Goal: Find specific page/section: Find specific page/section

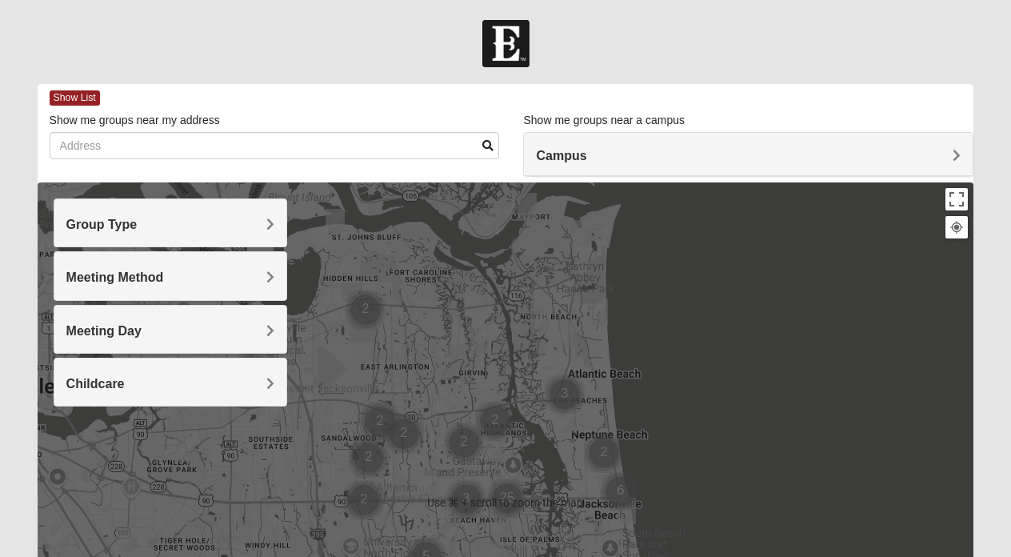
scroll to position [7, 0]
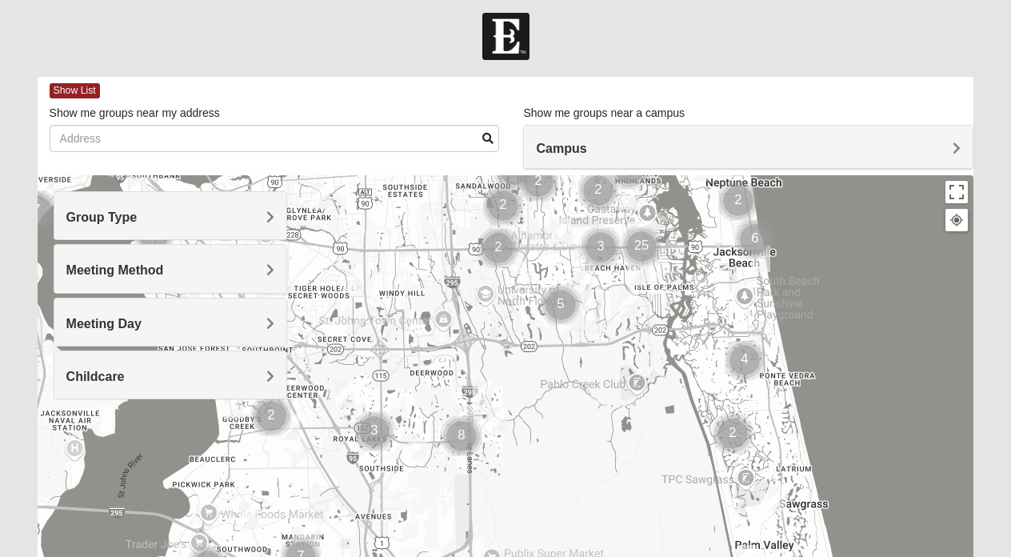
drag, startPoint x: 480, startPoint y: 289, endPoint x: 617, endPoint y: 38, distance: 285.4
click at [617, 38] on form "Hello [PERSON_NAME] My Account Log Out Find A Group Error" at bounding box center [505, 443] width 1011 height 861
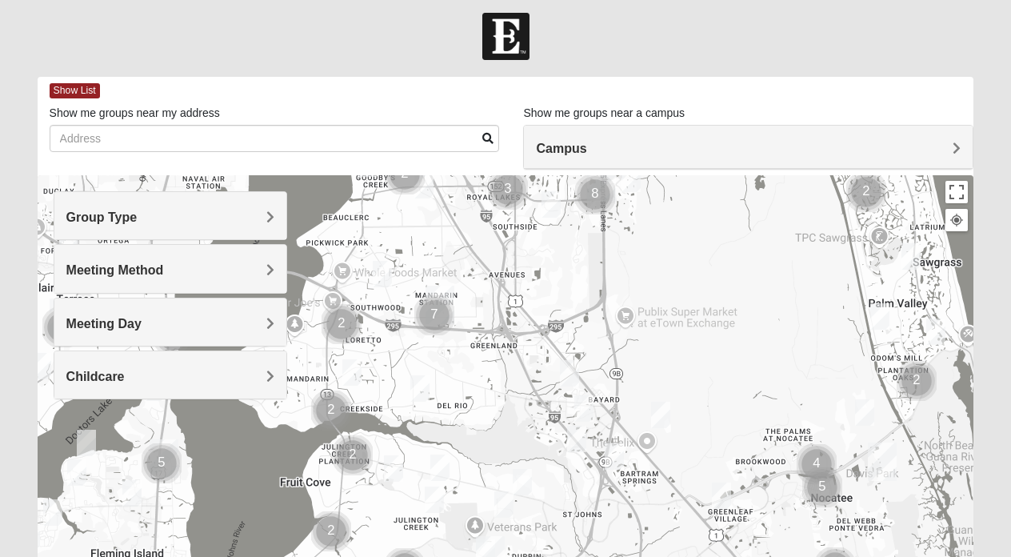
drag, startPoint x: 442, startPoint y: 365, endPoint x: 576, endPoint y: 122, distance: 277.9
click at [576, 122] on div "Show List Loading Groups Keywords Filter Additional Filters Campus [GEOGRAPHIC_…" at bounding box center [506, 446] width 937 height 738
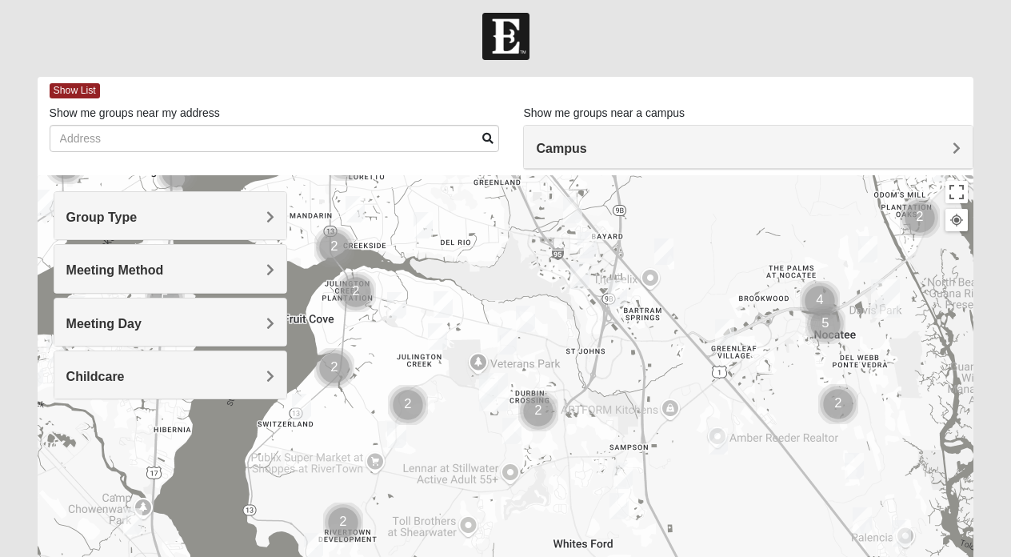
drag, startPoint x: 558, startPoint y: 313, endPoint x: 561, endPoint y: 143, distance: 169.6
click at [561, 143] on div "Show List Loading Groups Keywords Filter Additional Filters Campus [GEOGRAPHIC_…" at bounding box center [506, 446] width 937 height 738
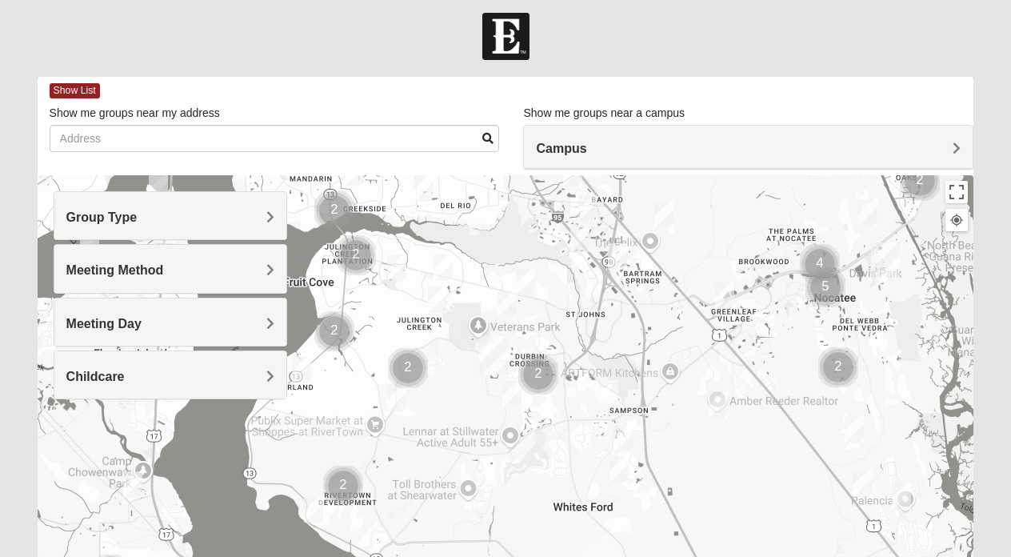
drag, startPoint x: 572, startPoint y: 340, endPoint x: 572, endPoint y: 302, distance: 38.4
click at [572, 302] on div at bounding box center [506, 495] width 937 height 640
click at [259, 269] on h4 "Meeting Method" at bounding box center [170, 269] width 209 height 15
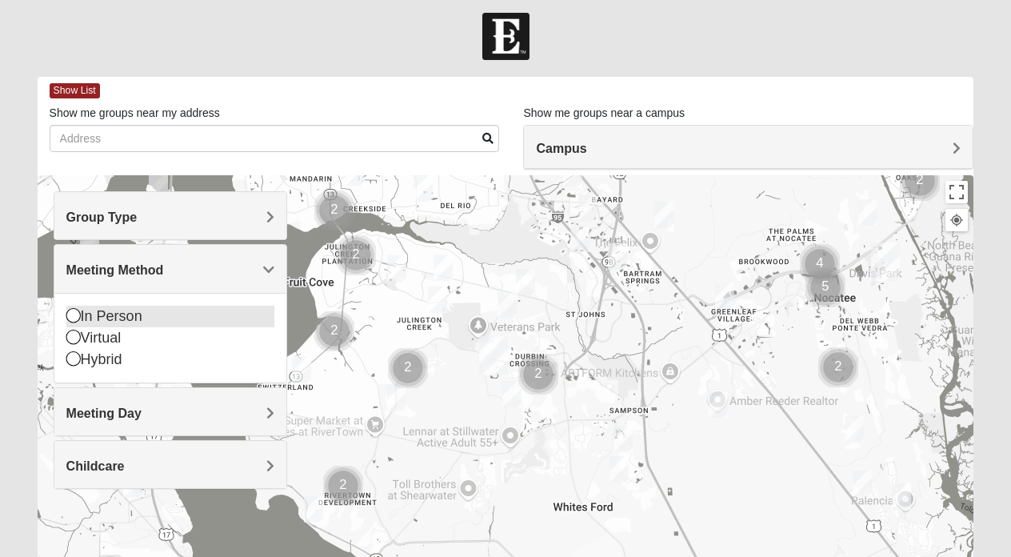
click at [182, 312] on div "In Person" at bounding box center [170, 317] width 209 height 22
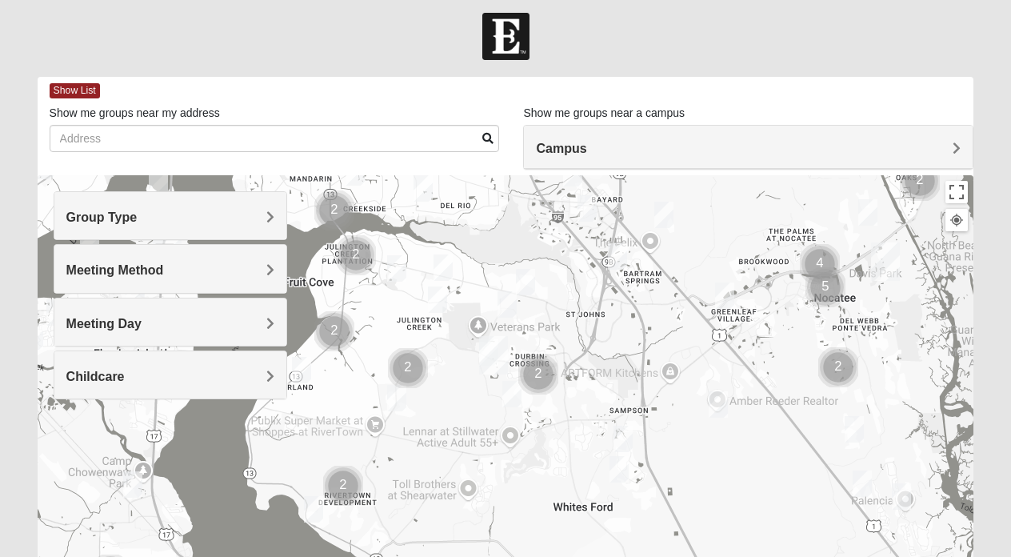
click at [195, 325] on h4 "Meeting Day" at bounding box center [170, 323] width 209 height 15
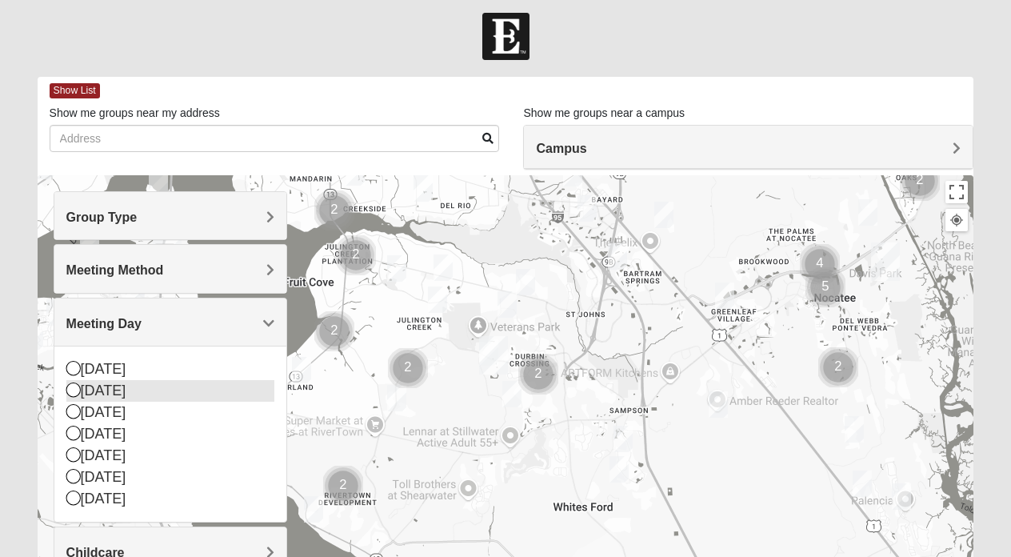
click at [157, 387] on div "[DATE]" at bounding box center [170, 391] width 209 height 22
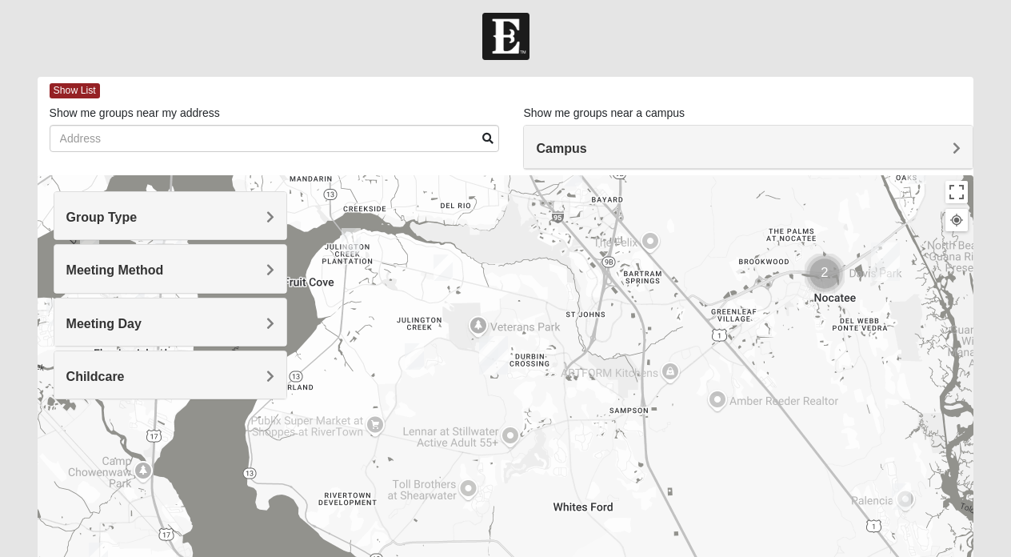
click at [190, 325] on h4 "Meeting Day" at bounding box center [170, 323] width 209 height 15
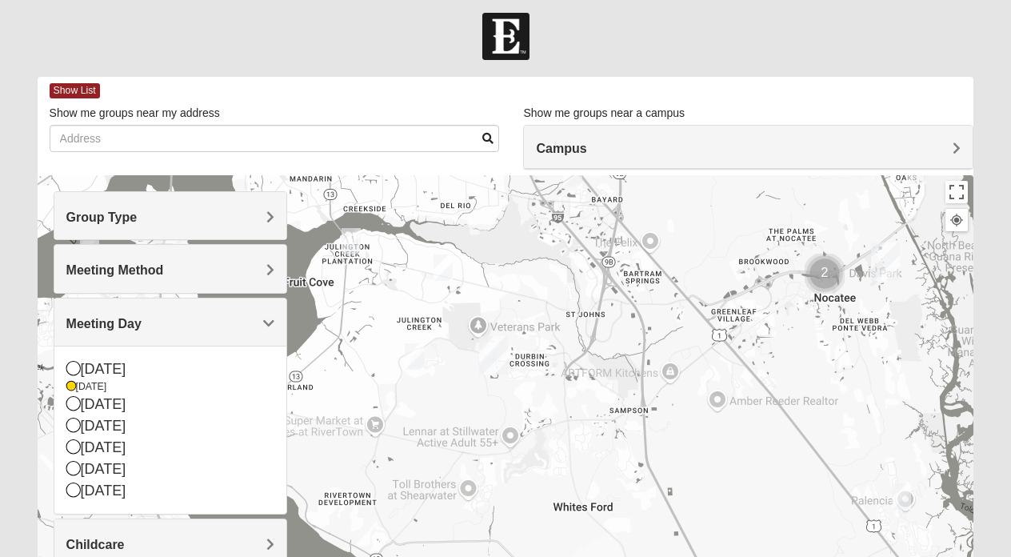
click at [214, 332] on div "Meeting Day" at bounding box center [170, 321] width 233 height 47
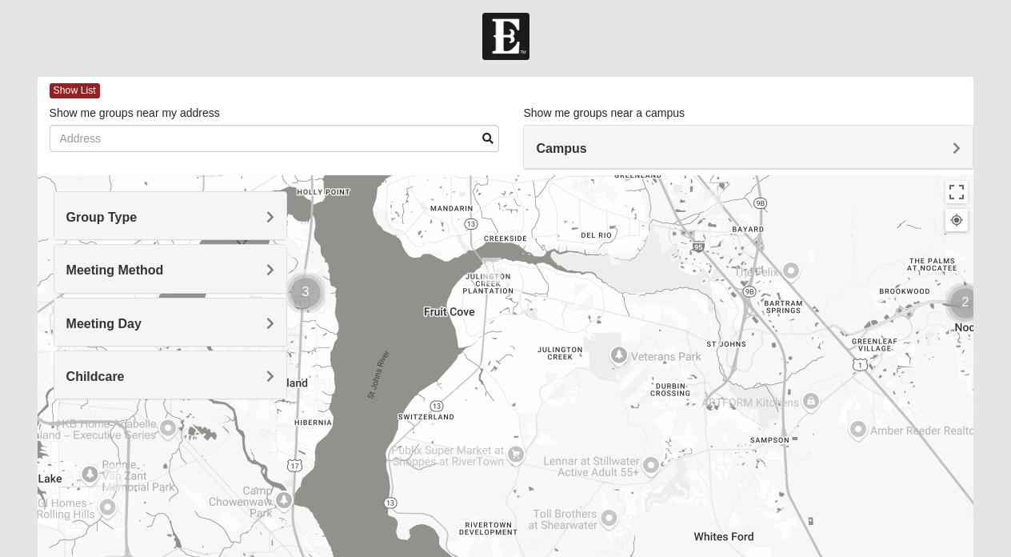
drag, startPoint x: 778, startPoint y: 481, endPoint x: 918, endPoint y: 509, distance: 142.8
click at [918, 508] on div at bounding box center [506, 495] width 937 height 640
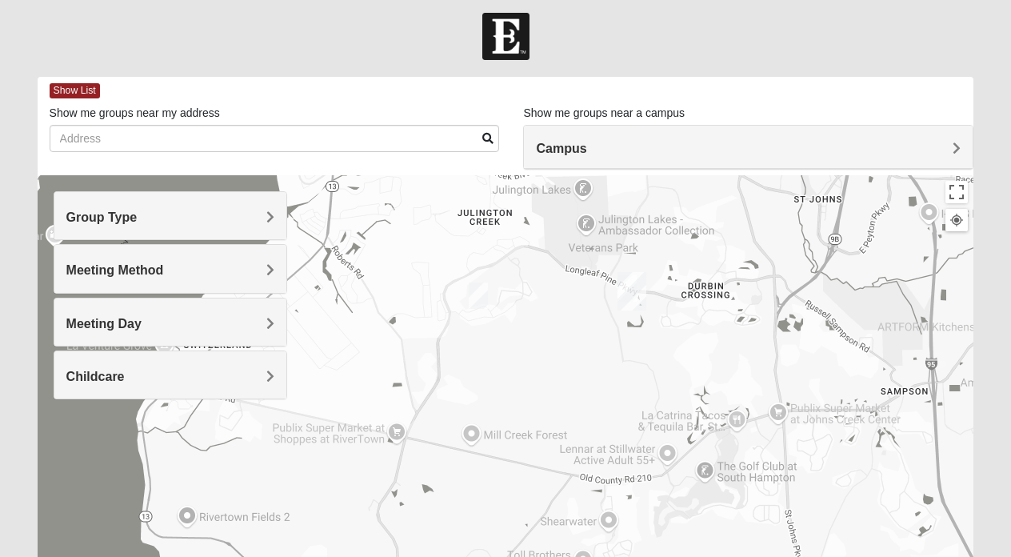
drag, startPoint x: 636, startPoint y: 406, endPoint x: 760, endPoint y: 303, distance: 161.3
click at [760, 303] on div at bounding box center [506, 495] width 937 height 640
click at [481, 294] on img "Mens Clark 32259" at bounding box center [478, 295] width 19 height 26
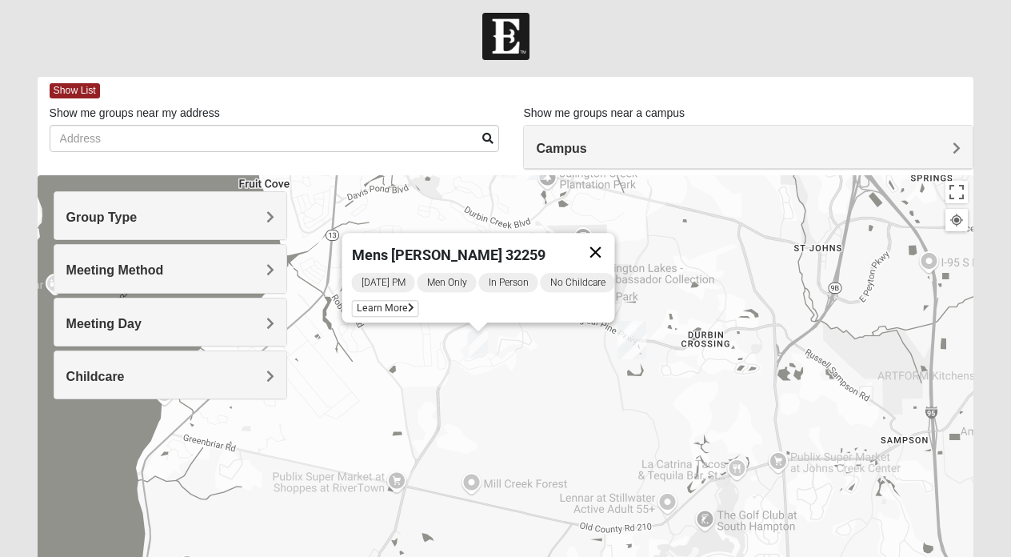
click at [603, 233] on button "Close" at bounding box center [595, 252] width 38 height 38
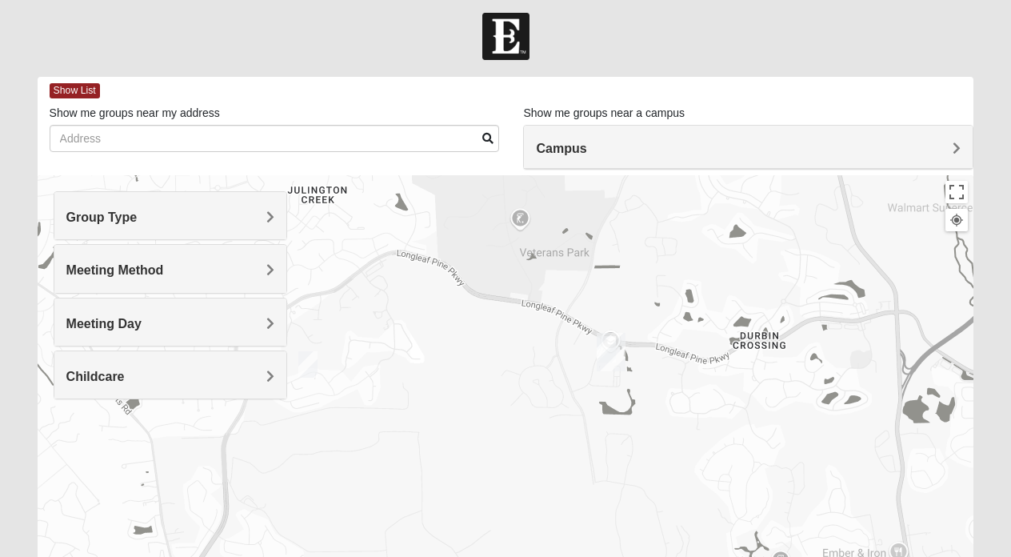
drag, startPoint x: 638, startPoint y: 361, endPoint x: 634, endPoint y: 278, distance: 83.3
click at [634, 278] on div at bounding box center [506, 495] width 937 height 640
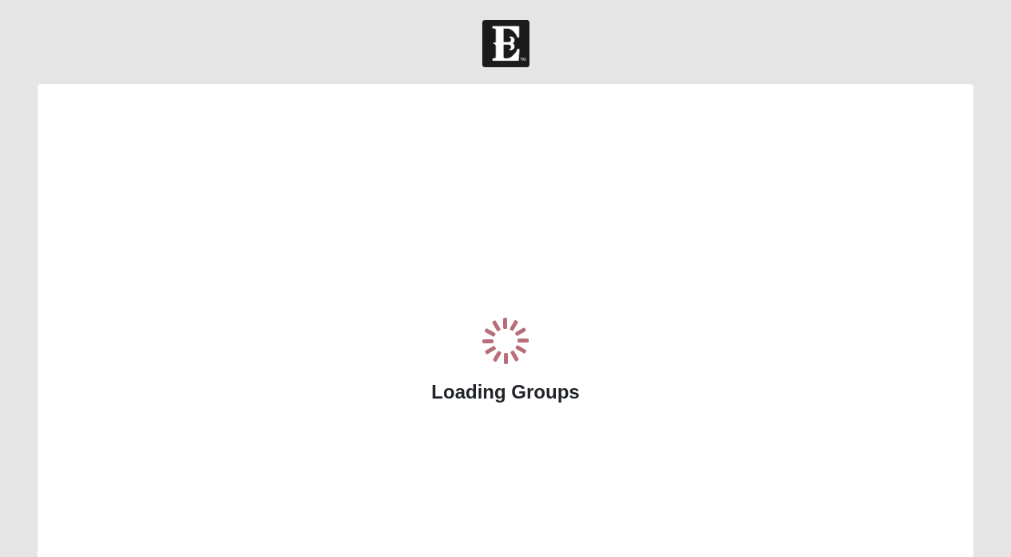
scroll to position [7, 0]
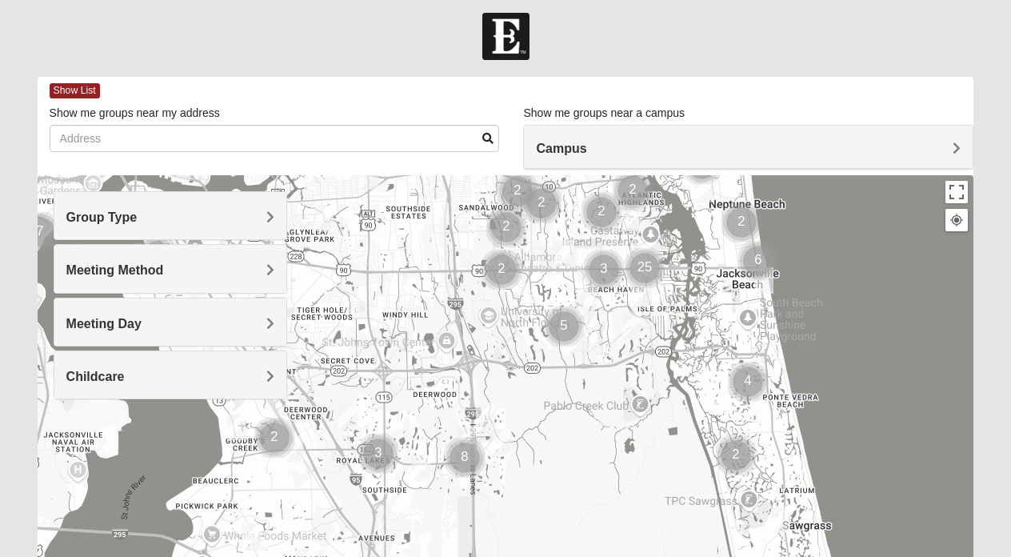
drag, startPoint x: 390, startPoint y: 397, endPoint x: 533, endPoint y: 177, distance: 262.5
click at [534, 172] on div "Show List Loading Groups Keywords Filter Additional Filters Campus [GEOGRAPHIC_…" at bounding box center [506, 446] width 937 height 738
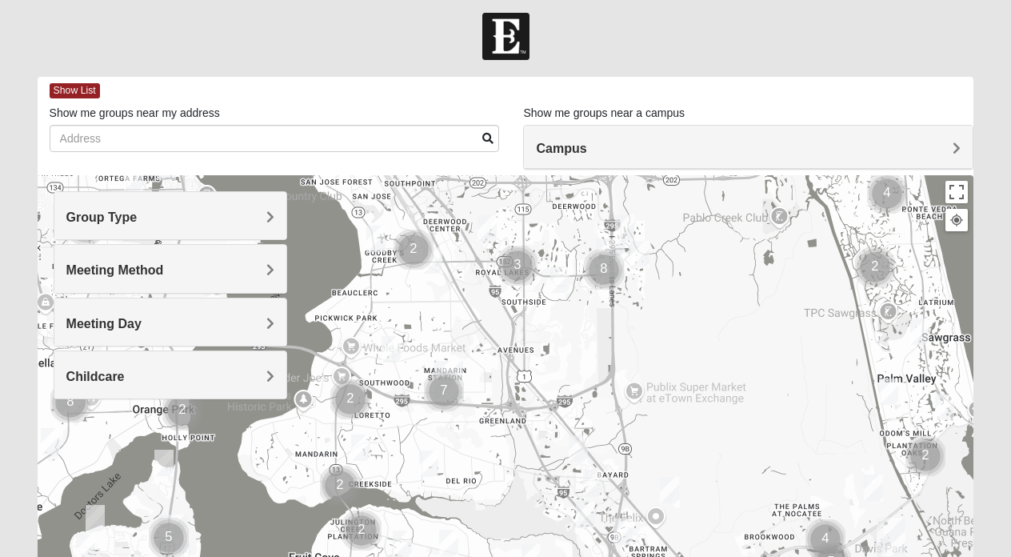
drag, startPoint x: 474, startPoint y: 317, endPoint x: 607, endPoint y: 119, distance: 238.1
click at [607, 119] on div "Show List Loading Groups Keywords Filter Additional Filters Campus [GEOGRAPHIC_…" at bounding box center [506, 446] width 937 height 738
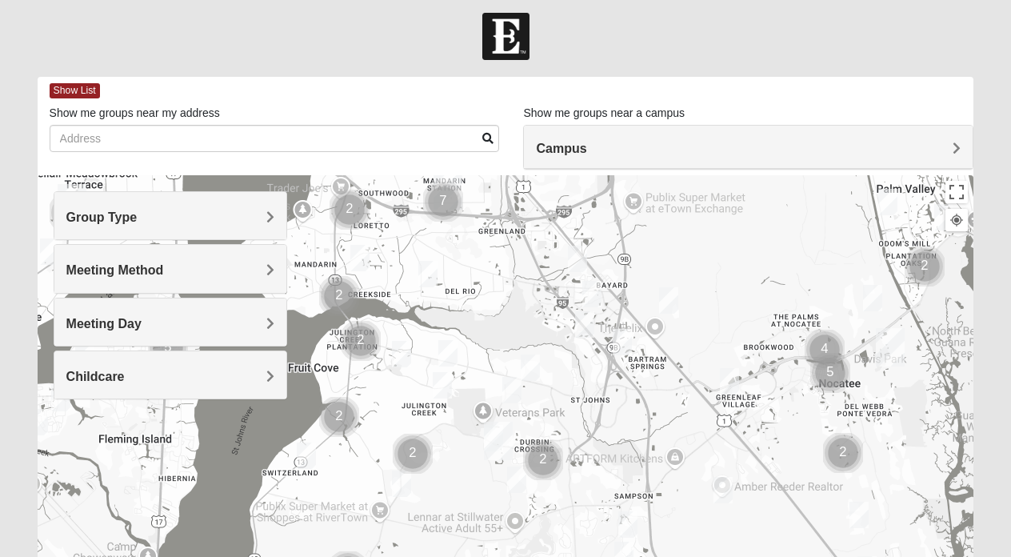
drag, startPoint x: 542, startPoint y: 365, endPoint x: 540, endPoint y: 166, distance: 199.2
click at [540, 166] on div "Show List Loading Groups Keywords Filter Additional Filters Campus [GEOGRAPHIC_…" at bounding box center [506, 446] width 937 height 738
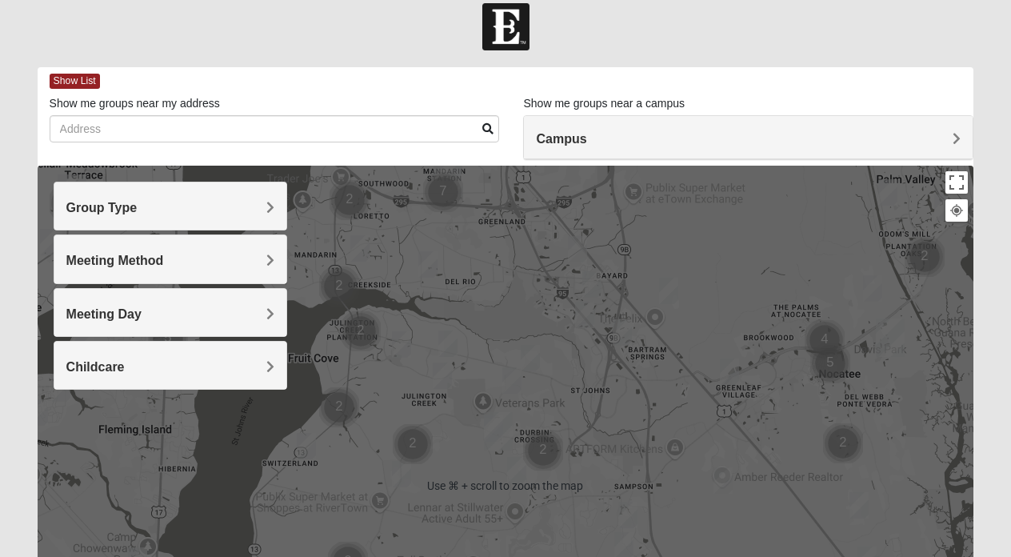
scroll to position [18, 0]
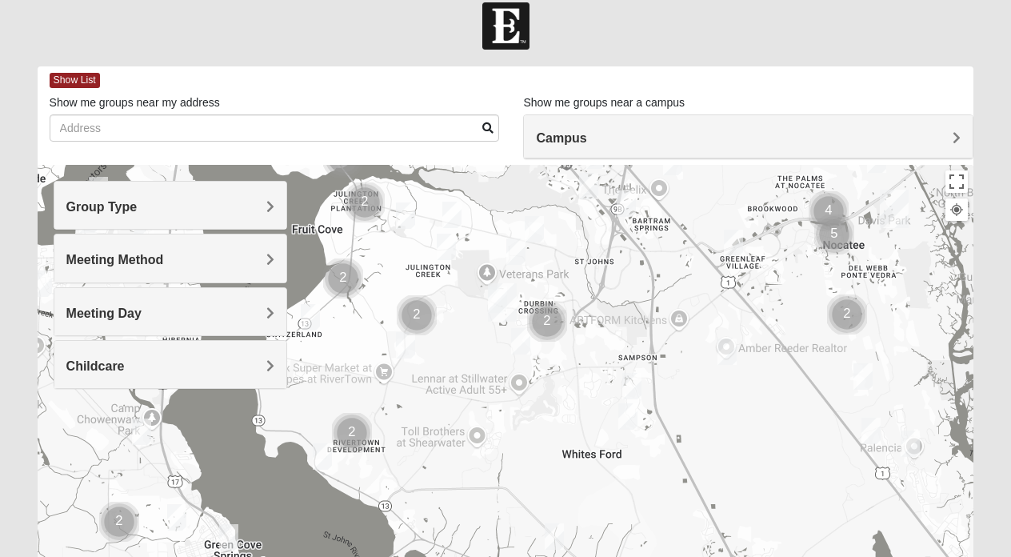
drag, startPoint x: 543, startPoint y: 406, endPoint x: 546, endPoint y: 270, distance: 135.3
click at [547, 270] on div at bounding box center [506, 485] width 937 height 640
